Goal: Task Accomplishment & Management: Use online tool/utility

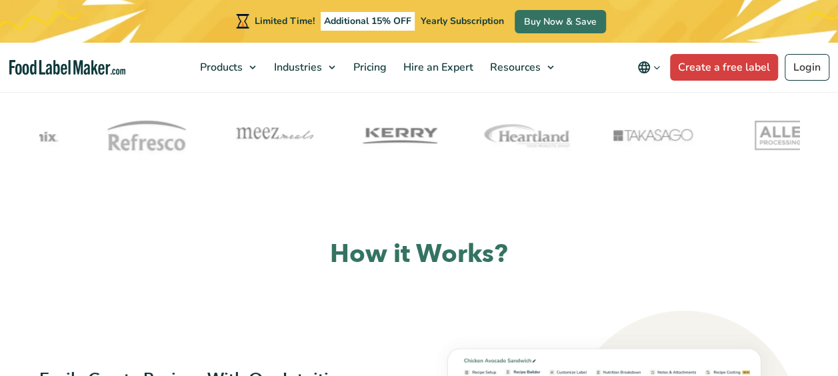
scroll to position [488, 0]
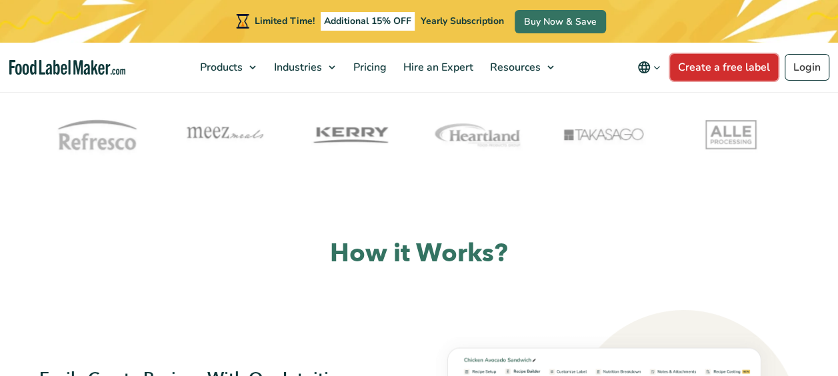
click at [695, 71] on link "Create a free label" at bounding box center [724, 67] width 108 height 27
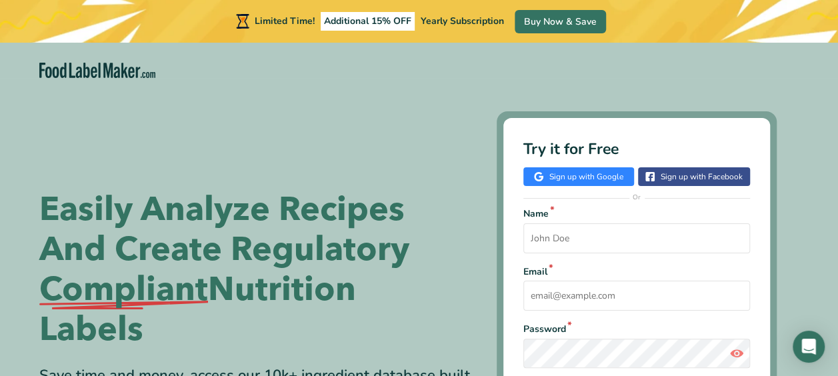
click at [566, 183] on link "Sign up with Google" at bounding box center [578, 176] width 111 height 19
click at [559, 181] on link "Sign up with Google" at bounding box center [578, 176] width 111 height 19
click at [551, 180] on link "Sign up with Google" at bounding box center [578, 176] width 111 height 19
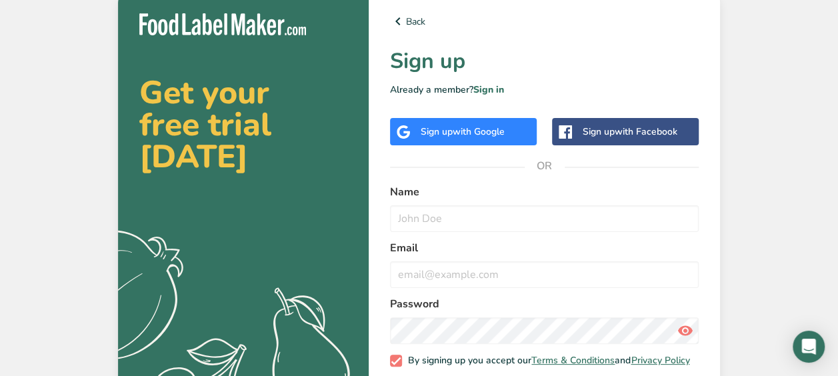
click at [440, 126] on div "Sign up with Google" at bounding box center [463, 132] width 84 height 14
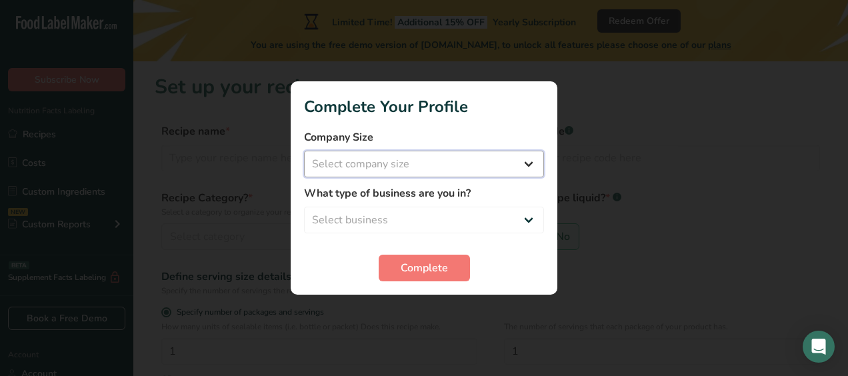
click at [394, 156] on select "Select company size Fewer than 10 Employees 10 to 50 Employees 51 to 500 Employ…" at bounding box center [424, 164] width 240 height 27
select select "1"
click at [304, 151] on select "Select company size Fewer than 10 Employees 10 to 50 Employees 51 to 500 Employ…" at bounding box center [424, 164] width 240 height 27
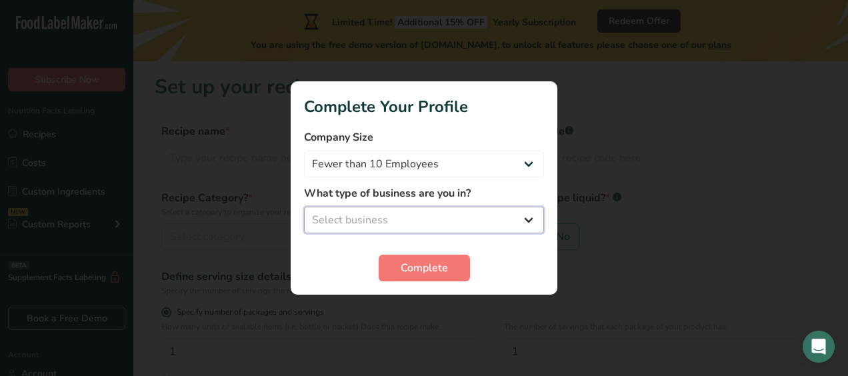
click at [352, 216] on select "Select business Packaged Food Manufacturer Restaurant & Cafe Bakery Meal Plans …" at bounding box center [424, 220] width 240 height 27
select select "8"
click at [304, 207] on select "Select business Packaged Food Manufacturer Restaurant & Cafe Bakery Meal Plans …" at bounding box center [424, 220] width 240 height 27
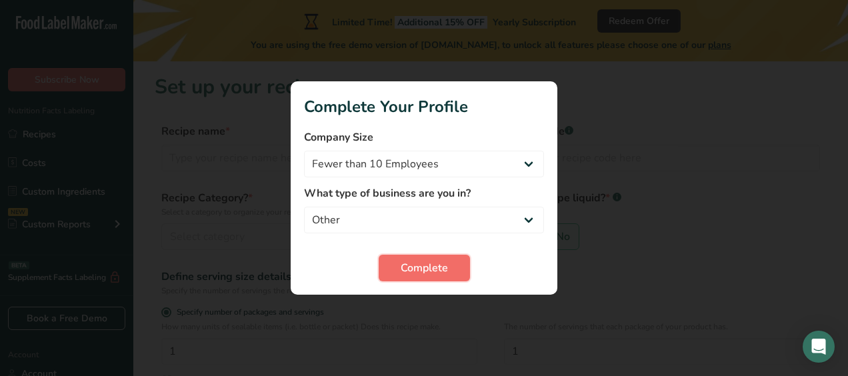
click at [407, 269] on span "Complete" at bounding box center [424, 268] width 47 height 16
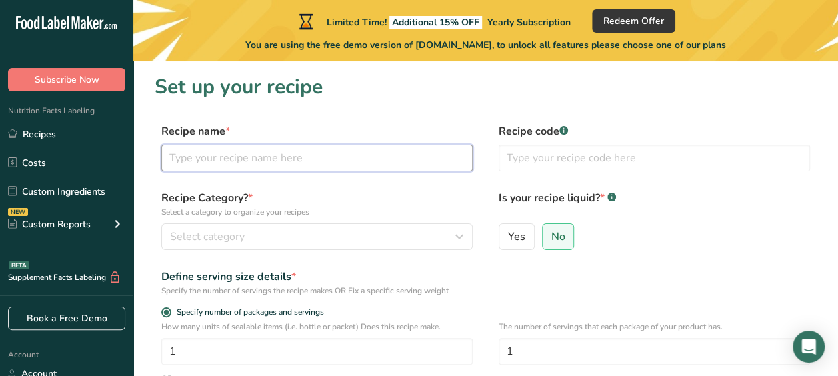
click at [339, 166] on input "text" at bounding box center [316, 158] width 311 height 27
type input "Tacos"
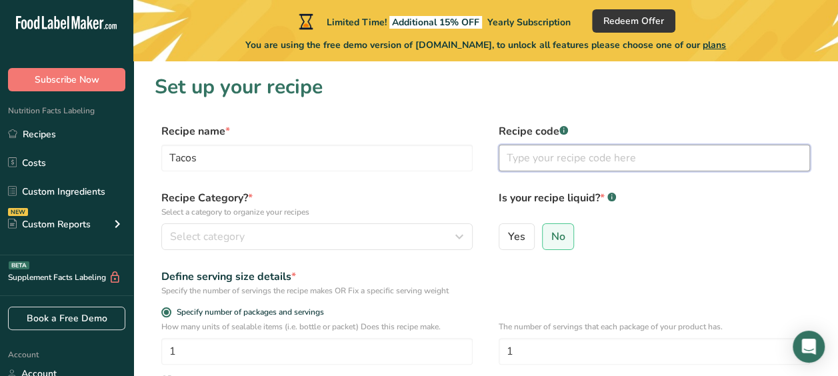
click at [580, 156] on input "text" at bounding box center [654, 158] width 311 height 27
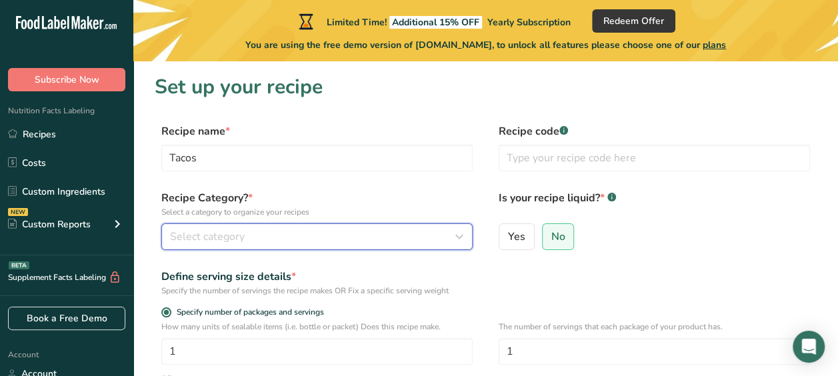
click at [459, 235] on icon "button" at bounding box center [459, 237] width 16 height 24
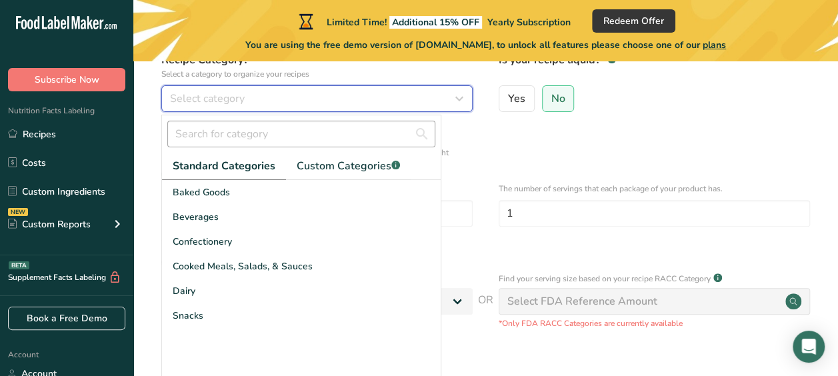
scroll to position [139, 0]
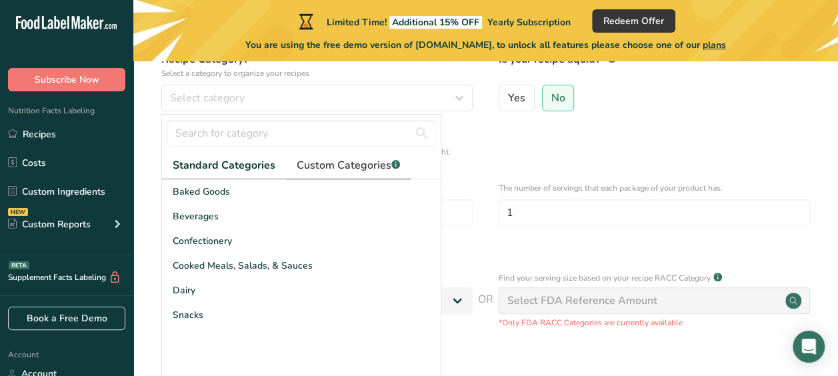
click at [334, 160] on span "Custom Categories .a-a{fill:#347362;}.b-a{fill:#fff;}" at bounding box center [348, 165] width 103 height 16
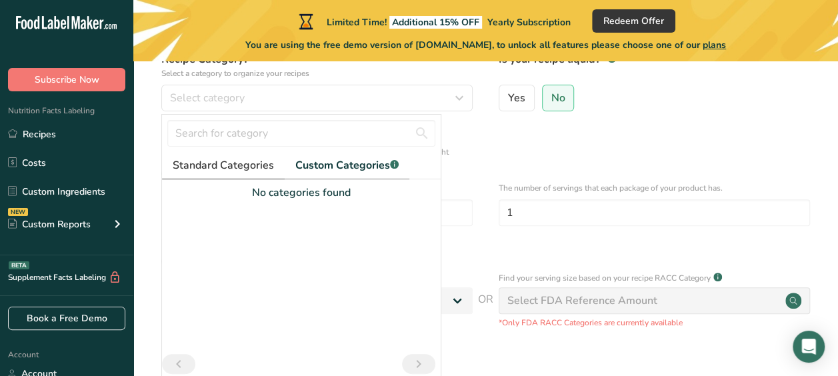
click at [221, 164] on span "Standard Categories" at bounding box center [223, 165] width 101 height 16
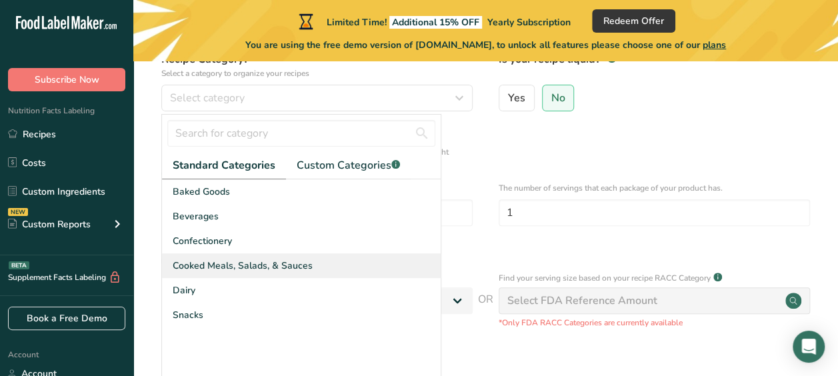
click at [262, 268] on span "Cooked Meals, Salads, & Sauces" at bounding box center [243, 266] width 140 height 14
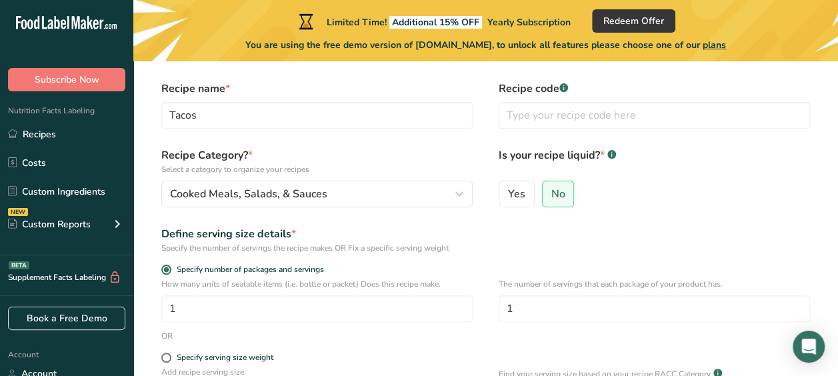
scroll to position [0, 0]
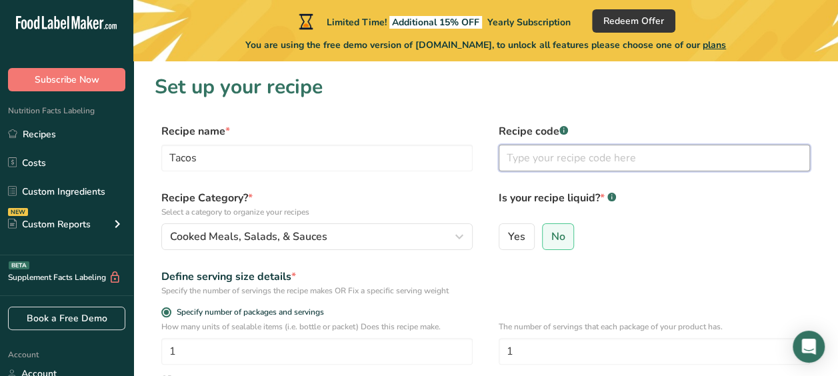
click at [532, 171] on input "text" at bounding box center [654, 158] width 311 height 27
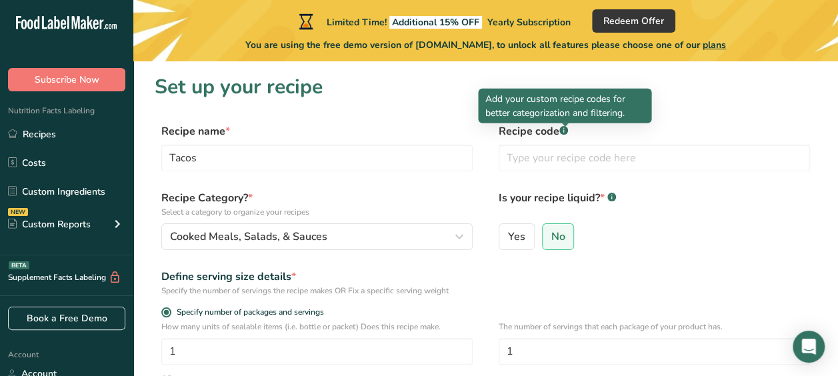
click at [563, 135] on icon ".a-a{fill:#347362;}.b-a{fill:#fff;}" at bounding box center [563, 130] width 9 height 9
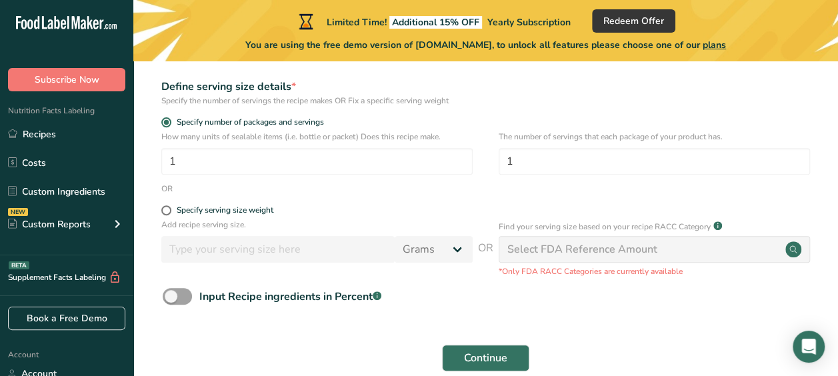
scroll to position [257, 0]
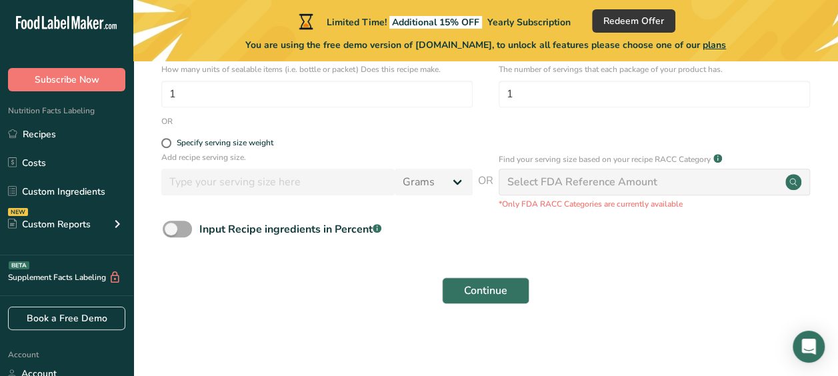
click at [173, 234] on span at bounding box center [177, 229] width 29 height 17
click at [171, 233] on input "Input Recipe ingredients in Percent .a-a{fill:#347362;}.b-a{fill:#fff;}" at bounding box center [167, 229] width 9 height 9
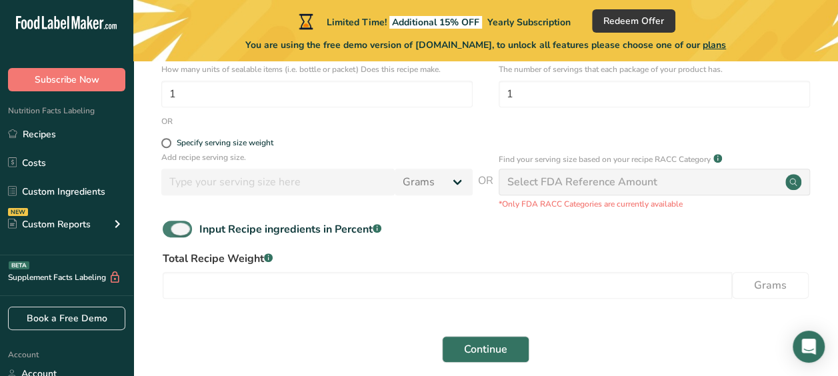
click at [181, 233] on span at bounding box center [177, 229] width 29 height 17
click at [171, 233] on input "Input Recipe ingredients in Percent .a-a{fill:#347362;}.b-a{fill:#fff;}" at bounding box center [167, 229] width 9 height 9
checkbox input "false"
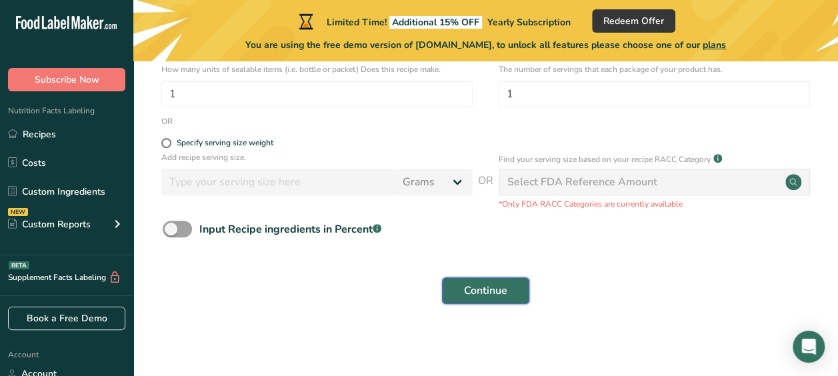
click at [467, 286] on span "Continue" at bounding box center [485, 291] width 43 height 16
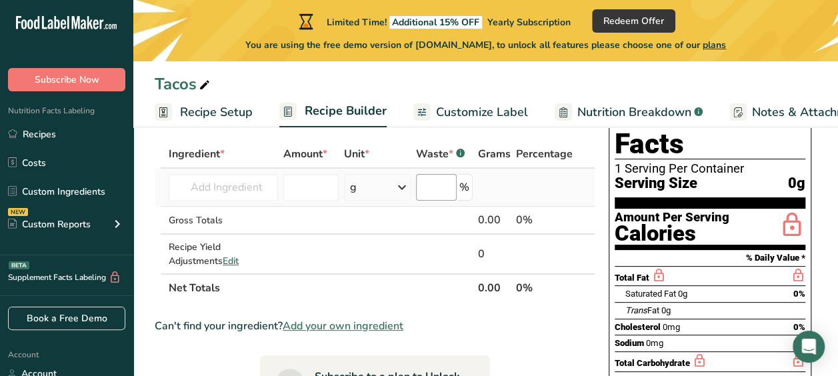
scroll to position [43, 0]
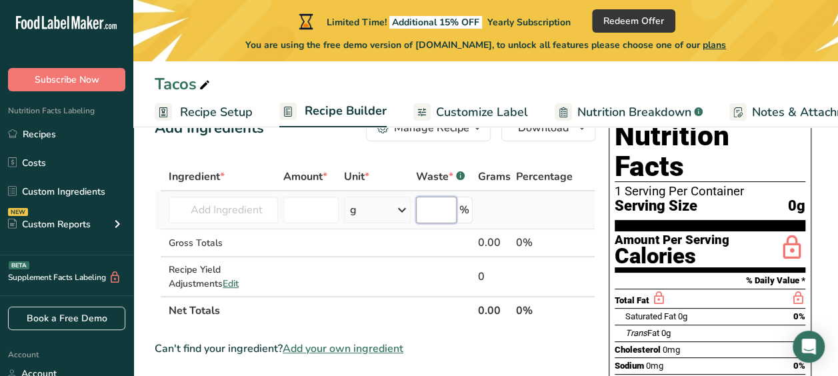
click at [442, 211] on input "number" at bounding box center [436, 210] width 41 height 27
click at [463, 207] on div "%" at bounding box center [444, 210] width 57 height 27
click at [437, 208] on input "number" at bounding box center [436, 210] width 41 height 27
click at [461, 215] on div "%" at bounding box center [444, 210] width 57 height 27
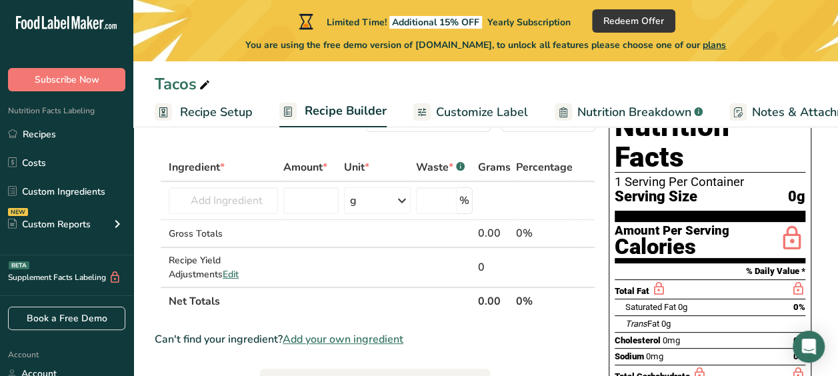
scroll to position [0, 0]
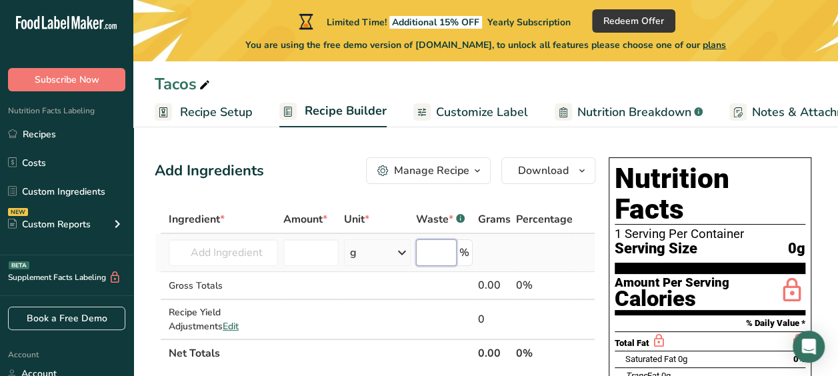
click at [435, 240] on input "number" at bounding box center [436, 252] width 41 height 27
type input "0"
click at [368, 255] on div "g" at bounding box center [377, 252] width 67 height 27
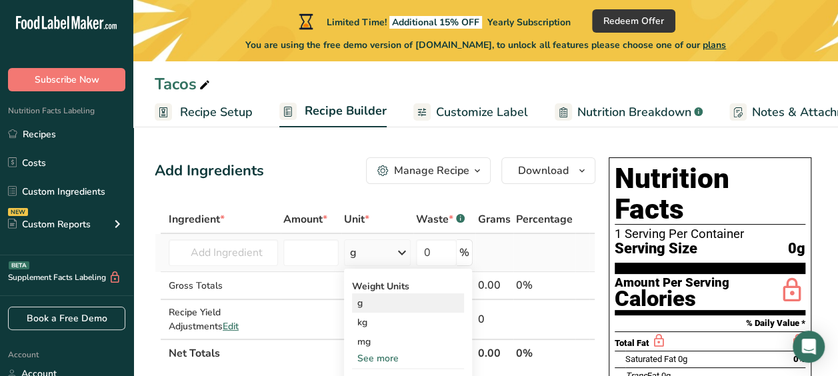
click at [375, 303] on div "g" at bounding box center [408, 302] width 112 height 19
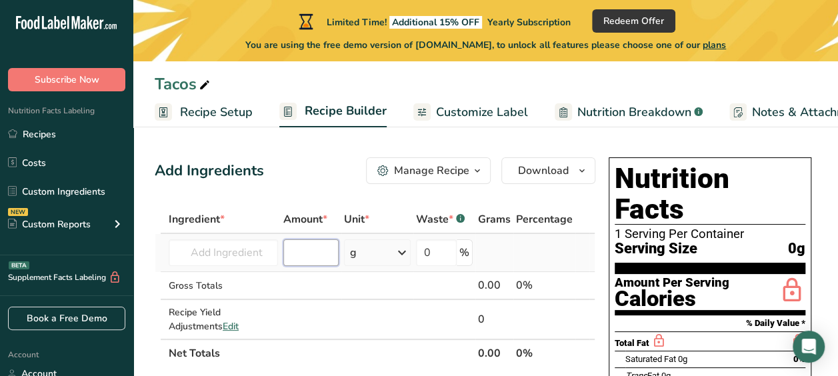
click at [320, 259] on input "number" at bounding box center [310, 252] width 55 height 27
type input "50"
click at [270, 257] on input "text" at bounding box center [223, 252] width 109 height 27
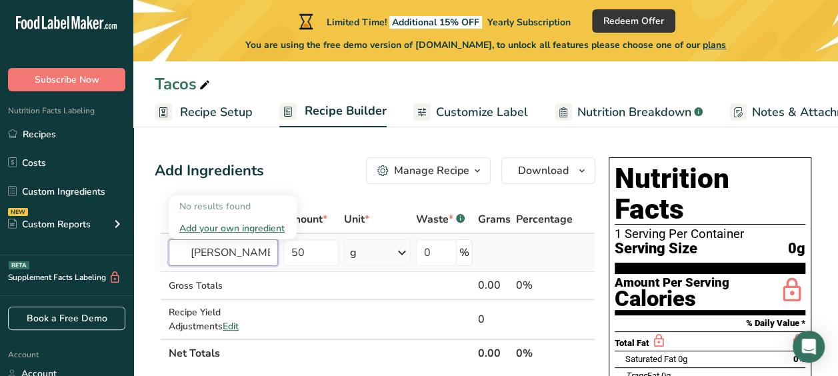
click at [253, 255] on input "Lean Mince" at bounding box center [223, 252] width 109 height 27
type input "L"
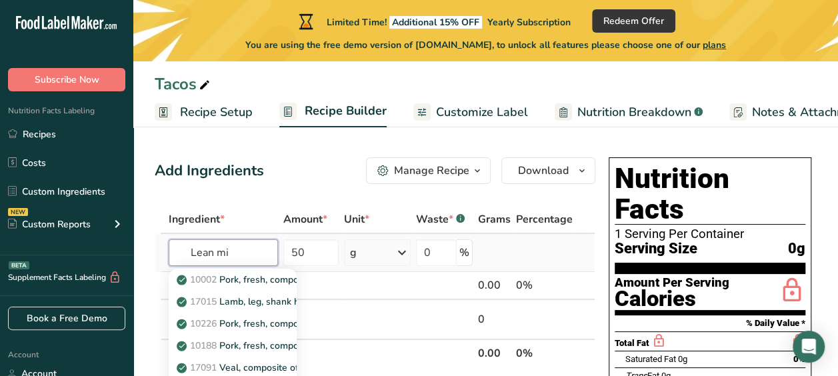
click at [181, 255] on input "Lean mi" at bounding box center [223, 252] width 109 height 27
click at [245, 255] on input "Lean mi" at bounding box center [223, 252] width 109 height 27
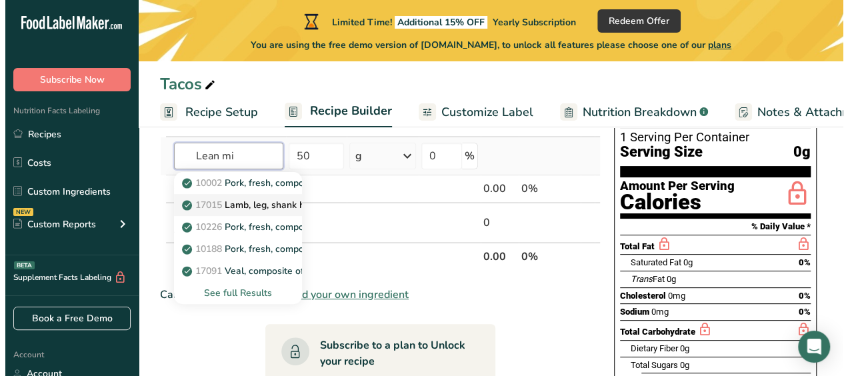
scroll to position [96, 0]
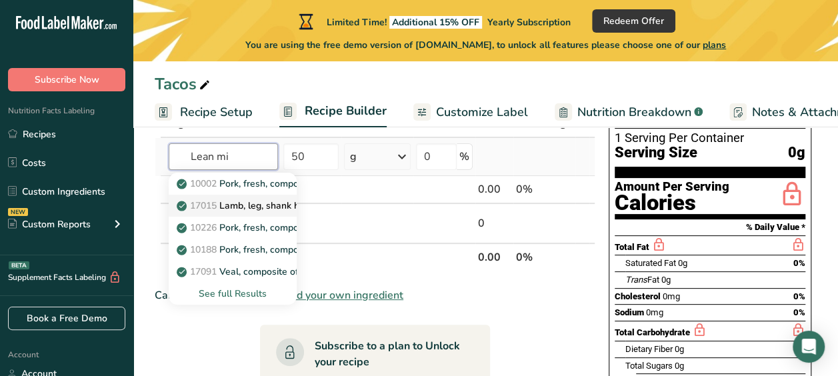
type input "Lean mi"
click at [249, 292] on div "See full Results" at bounding box center [232, 294] width 107 height 14
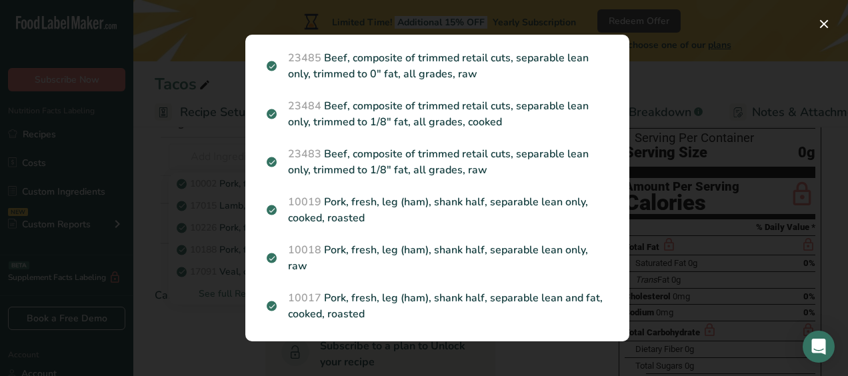
scroll to position [370, 0]
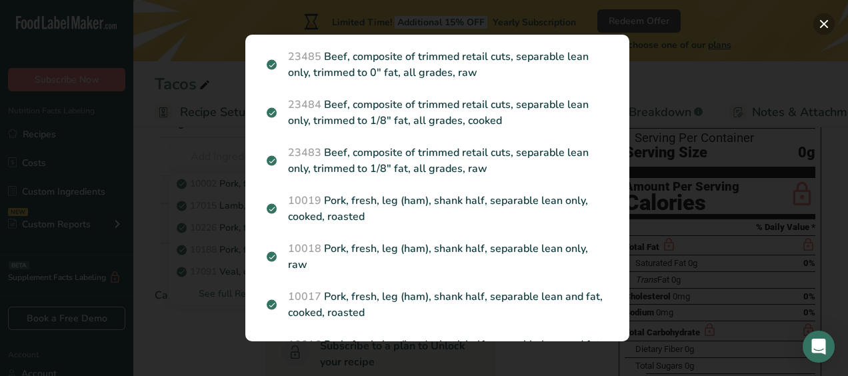
click at [821, 22] on button "Search results modal" at bounding box center [823, 23] width 21 height 21
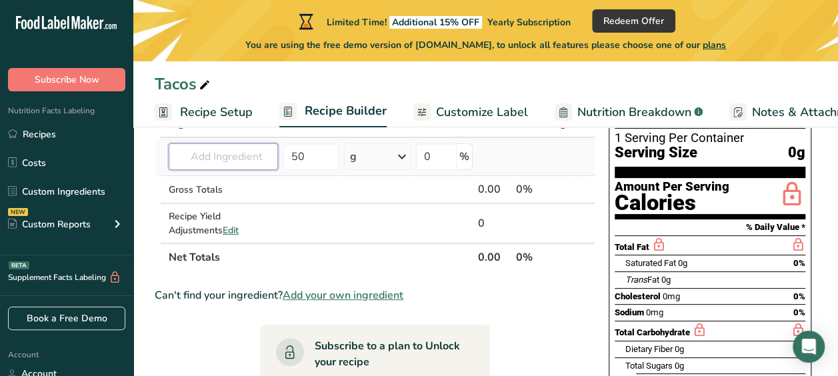
click at [228, 147] on input "text" at bounding box center [223, 156] width 109 height 27
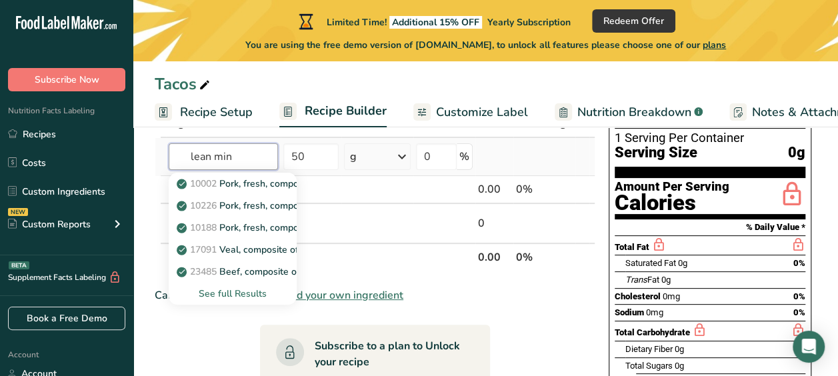
type input "lean min"
click at [221, 298] on div "See full Results" at bounding box center [232, 294] width 107 height 14
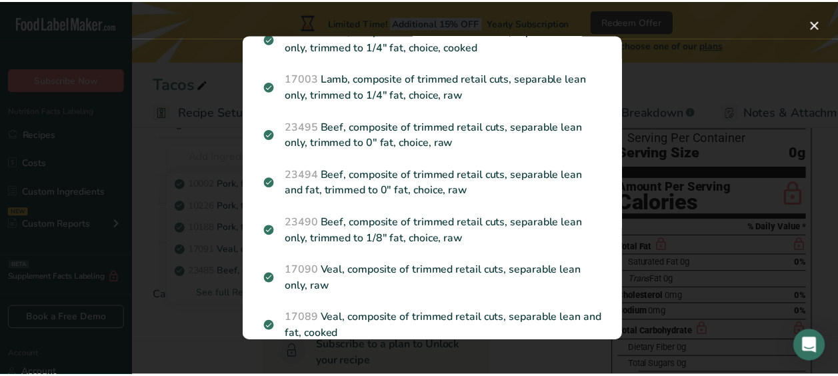
scroll to position [509, 0]
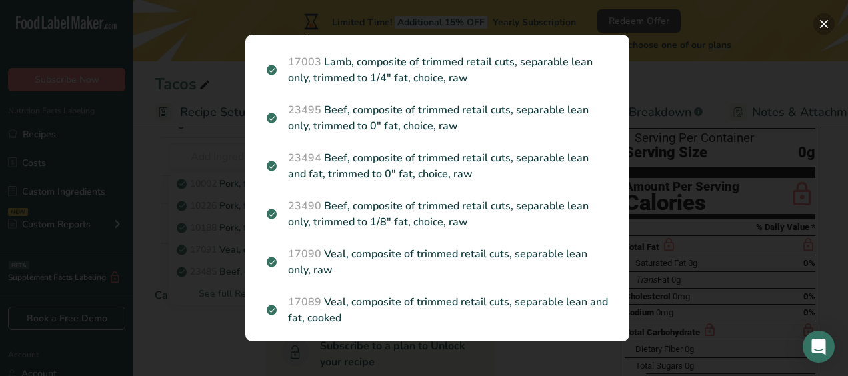
click at [824, 31] on button "Search results modal" at bounding box center [823, 23] width 21 height 21
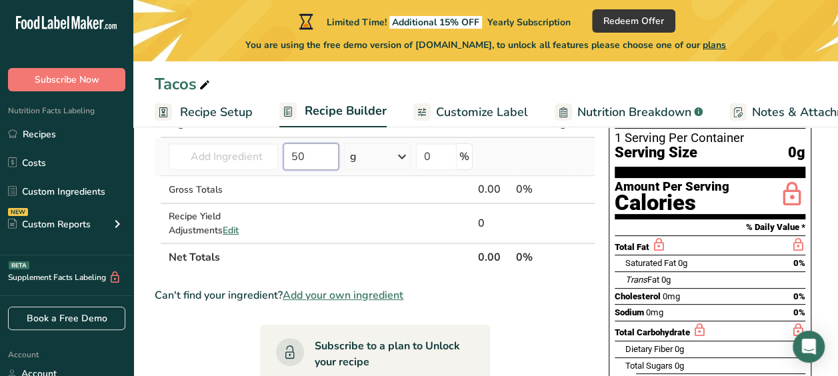
click at [307, 163] on input "50" at bounding box center [310, 156] width 55 height 27
click at [238, 154] on input "text" at bounding box center [223, 156] width 109 height 27
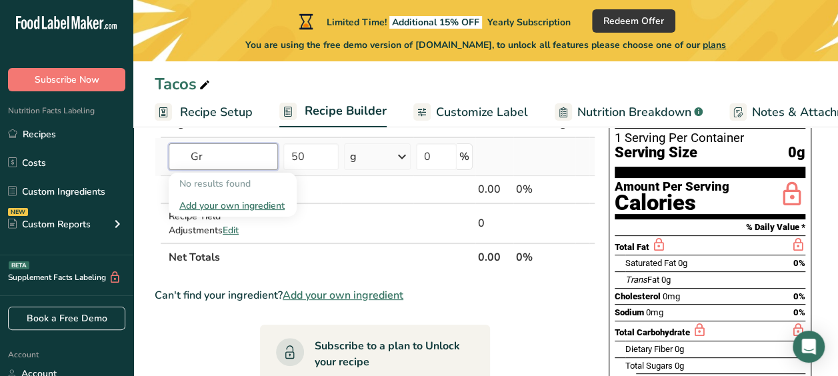
type input "G"
type input "capcicu"
